Goal: Find specific page/section: Find specific page/section

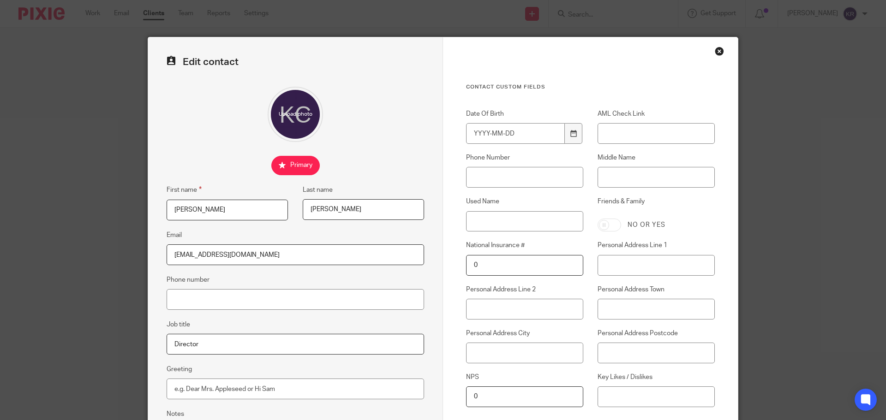
scroll to position [102, 0]
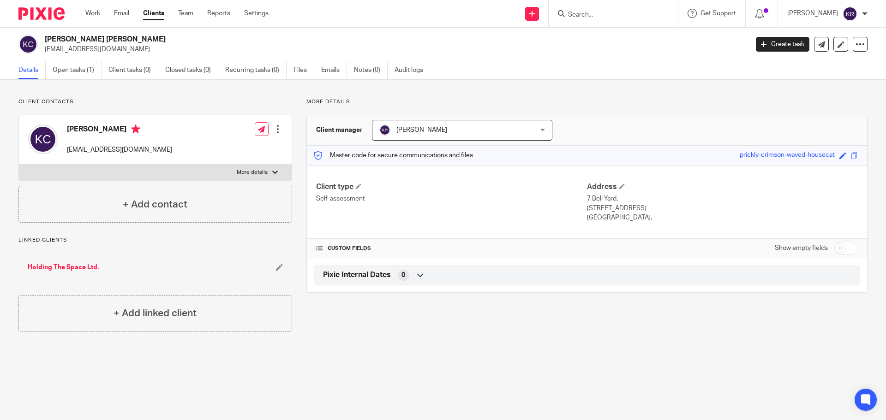
click at [594, 13] on input "Search" at bounding box center [608, 15] width 83 height 8
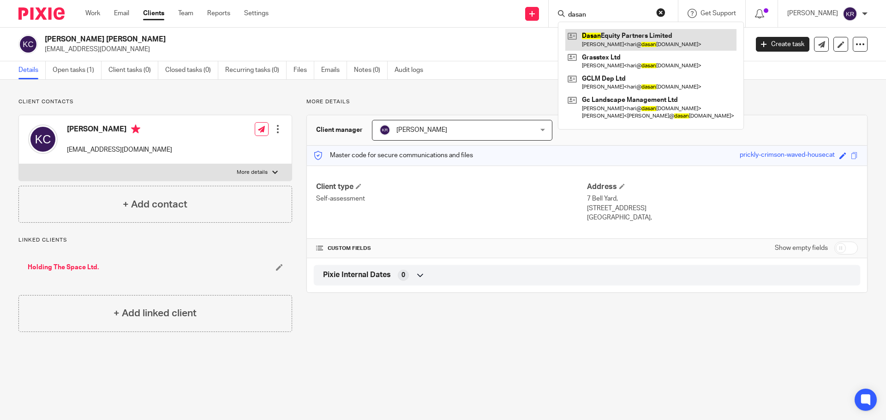
type input "dasan"
click at [647, 47] on link at bounding box center [650, 39] width 171 height 21
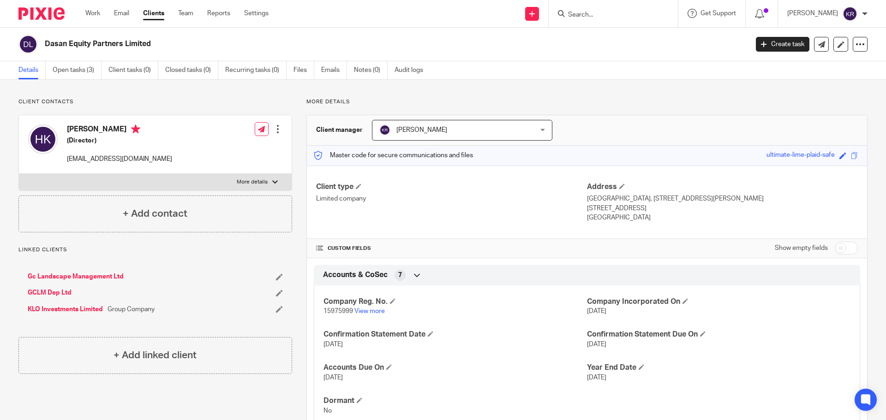
click at [96, 138] on h5 "(Director)" at bounding box center [119, 140] width 105 height 9
click at [275, 129] on div at bounding box center [277, 129] width 9 height 9
click at [239, 146] on link "Edit contact" at bounding box center [234, 149] width 88 height 13
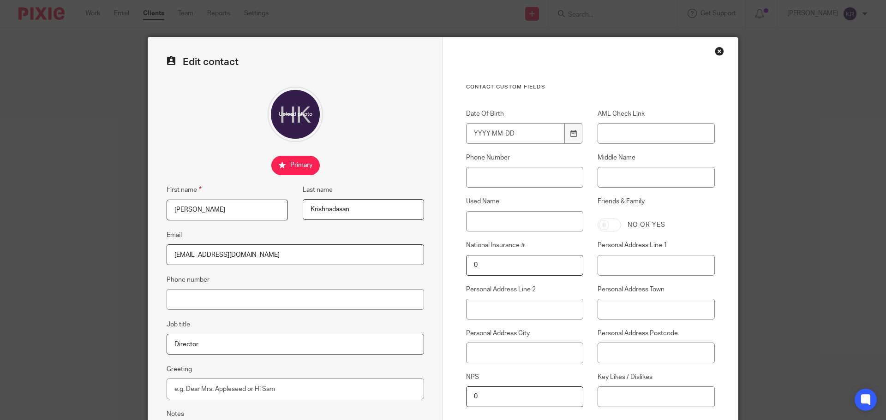
click at [719, 51] on div "Close this dialog window" at bounding box center [719, 51] width 9 height 9
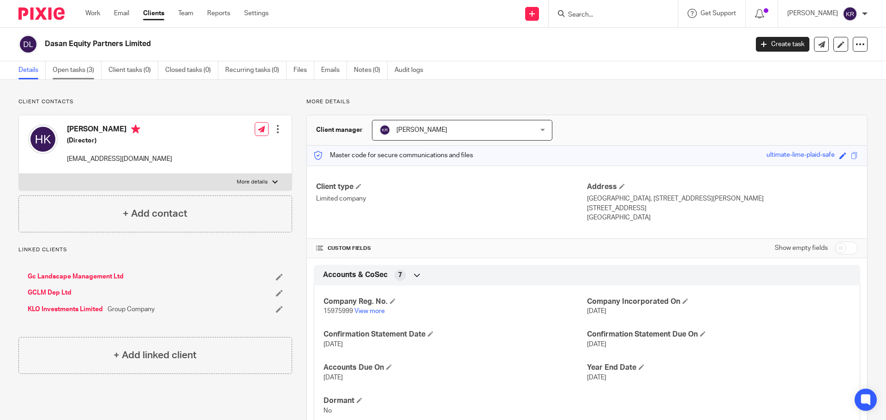
click at [88, 69] on link "Open tasks (3)" at bounding box center [77, 70] width 49 height 18
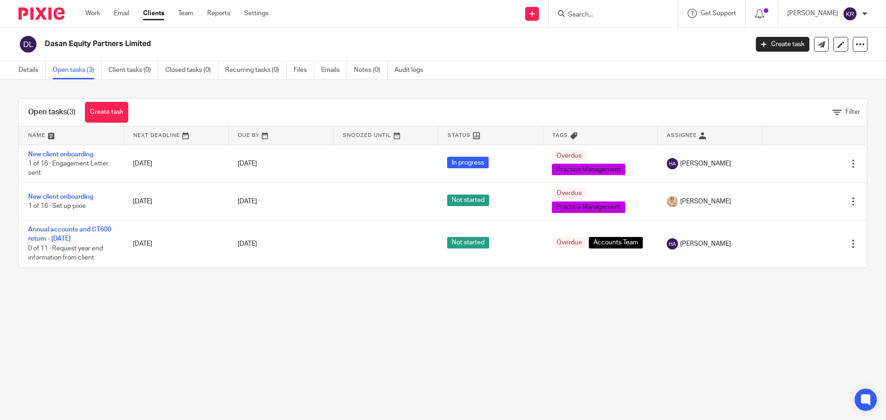
click at [606, 17] on input "Search" at bounding box center [608, 15] width 83 height 8
type input "decn properties"
click button "submit" at bounding box center [0, 0] width 0 height 0
click at [632, 42] on link at bounding box center [641, 39] width 153 height 21
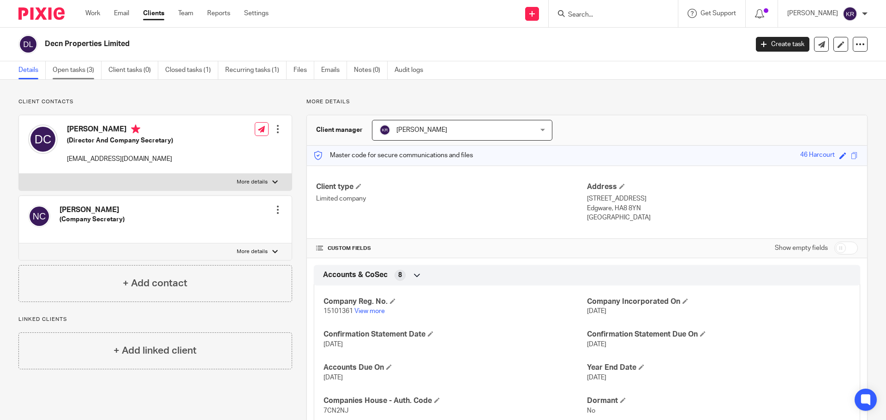
click at [72, 65] on link "Open tasks (3)" at bounding box center [77, 70] width 49 height 18
